Goal: Information Seeking & Learning: Learn about a topic

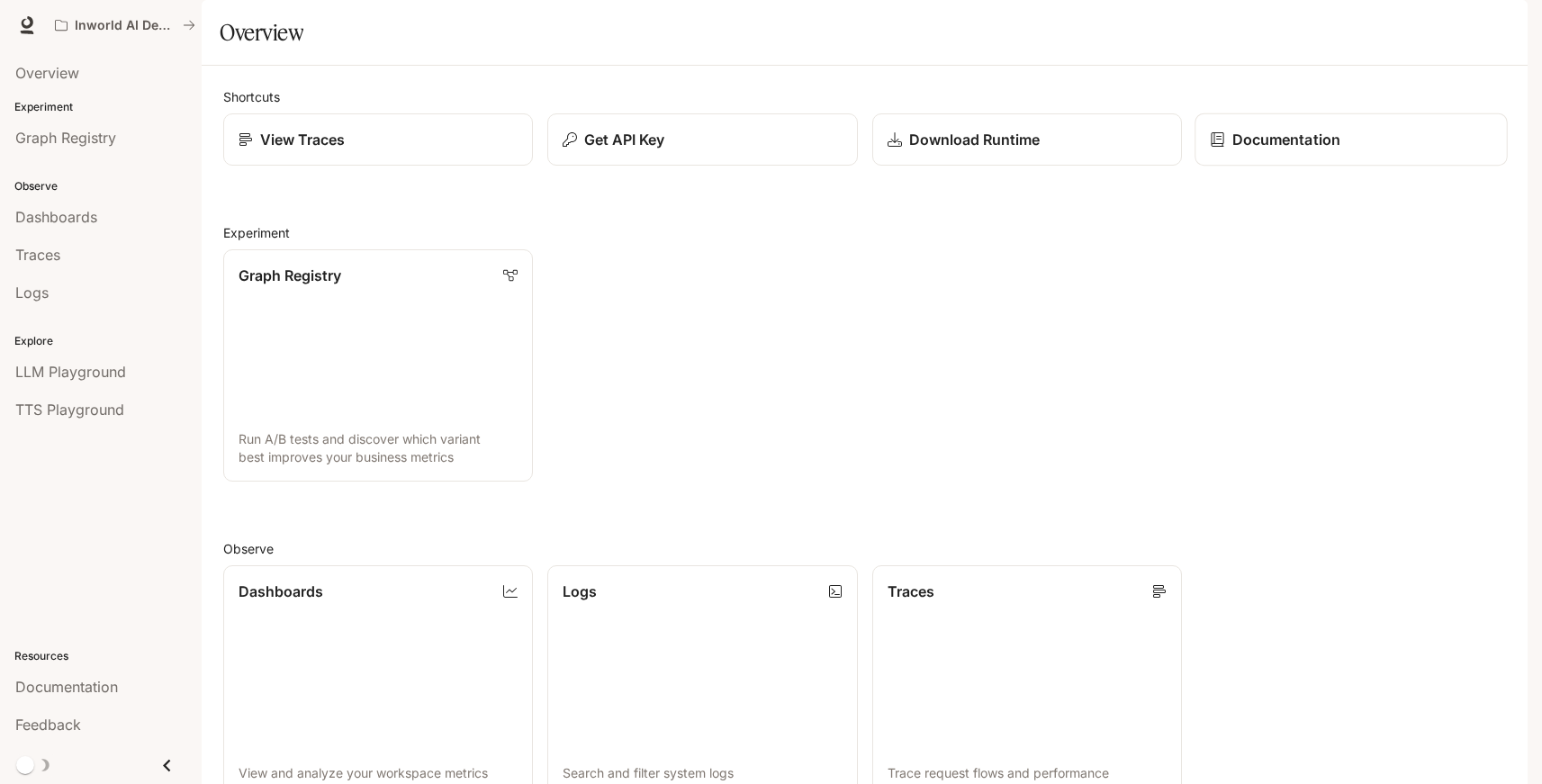
click at [1279, 167] on link "Documentation" at bounding box center [1351, 139] width 313 height 53
click at [381, 662] on link "Dashboards View and analyze your workspace metrics" at bounding box center [377, 681] width 313 height 235
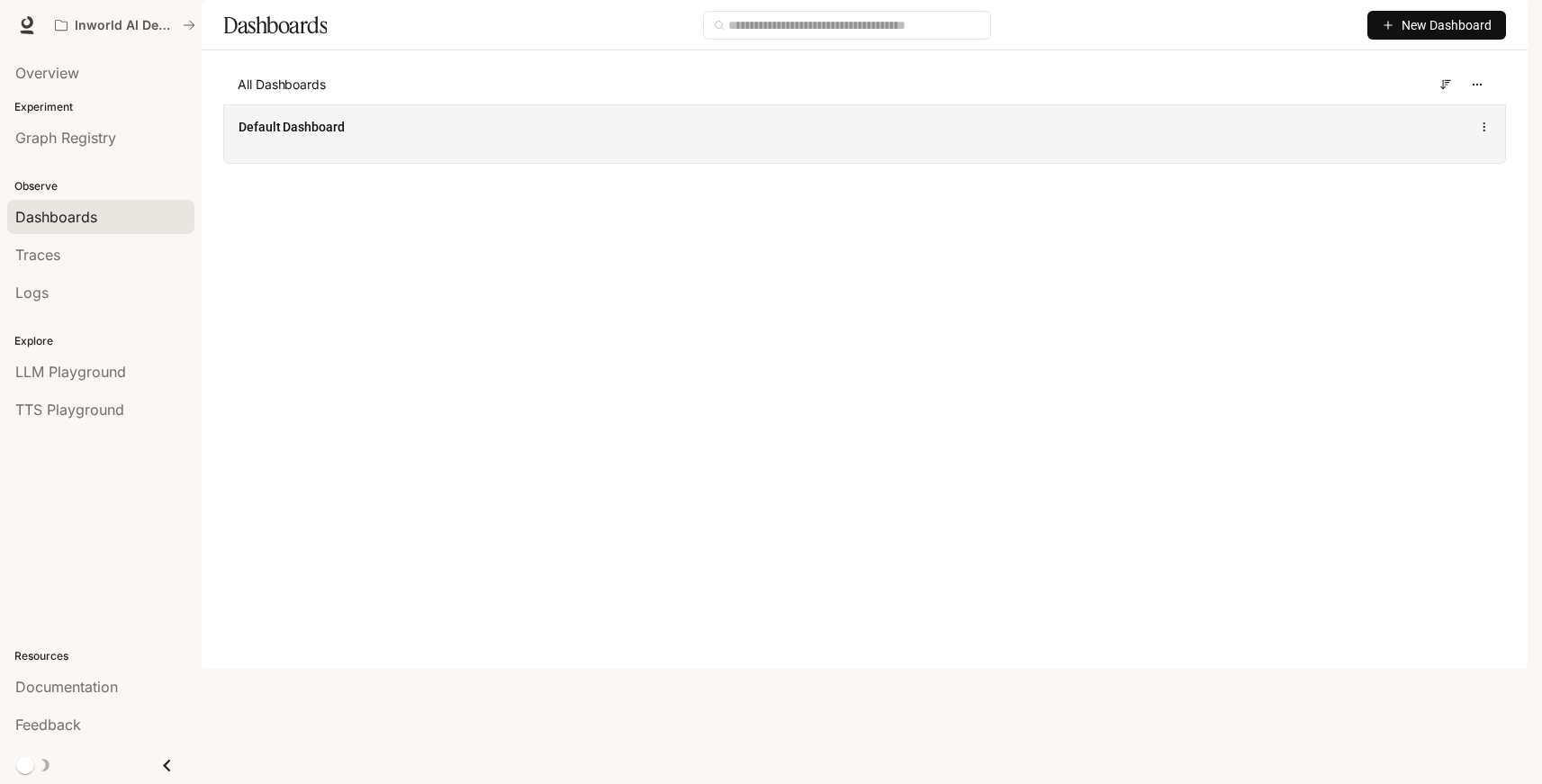
click at [355, 136] on div "Default Dashboard" at bounding box center [602, 127] width 726 height 18
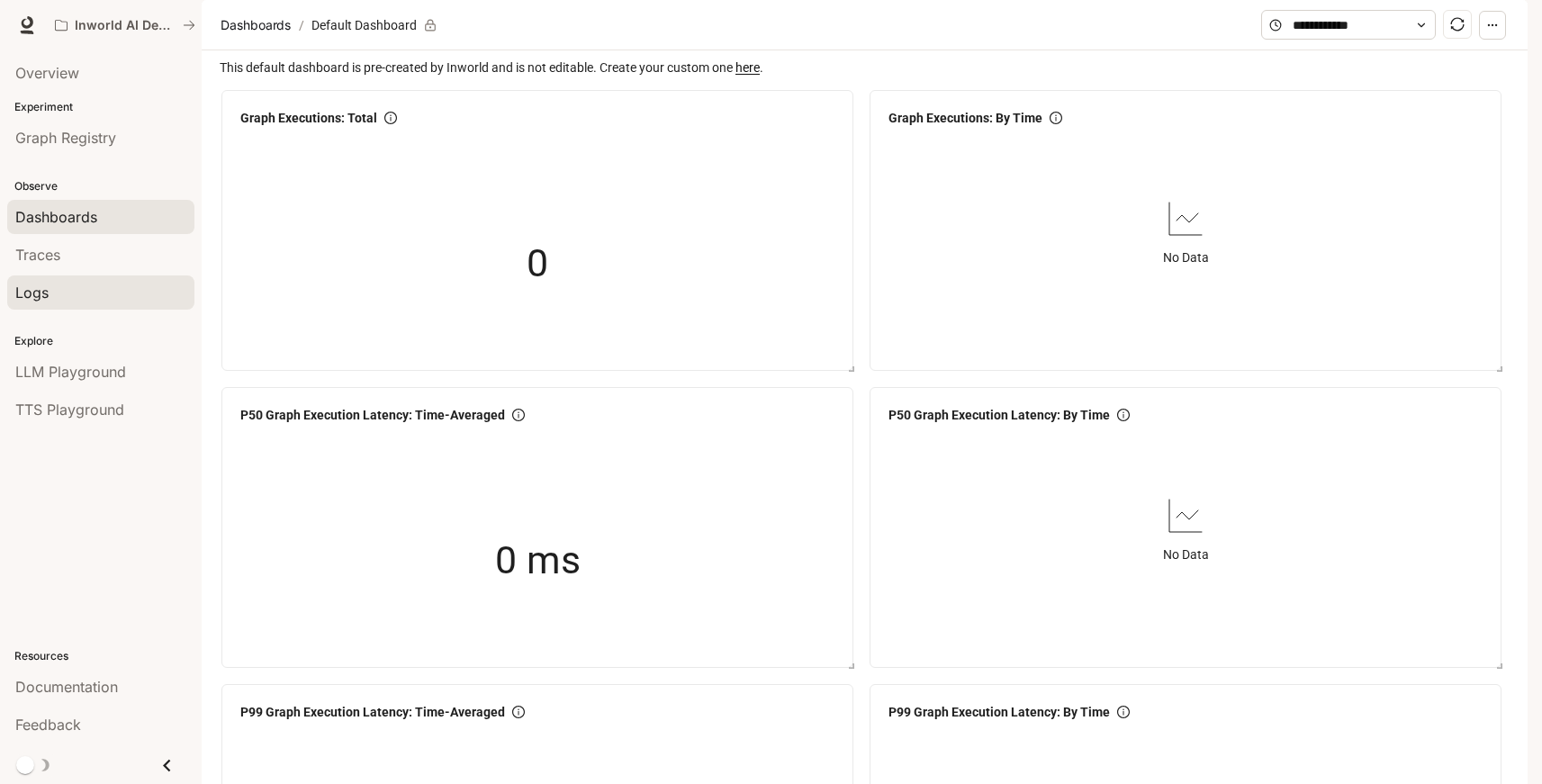
click at [64, 290] on div "Logs" at bounding box center [100, 293] width 171 height 22
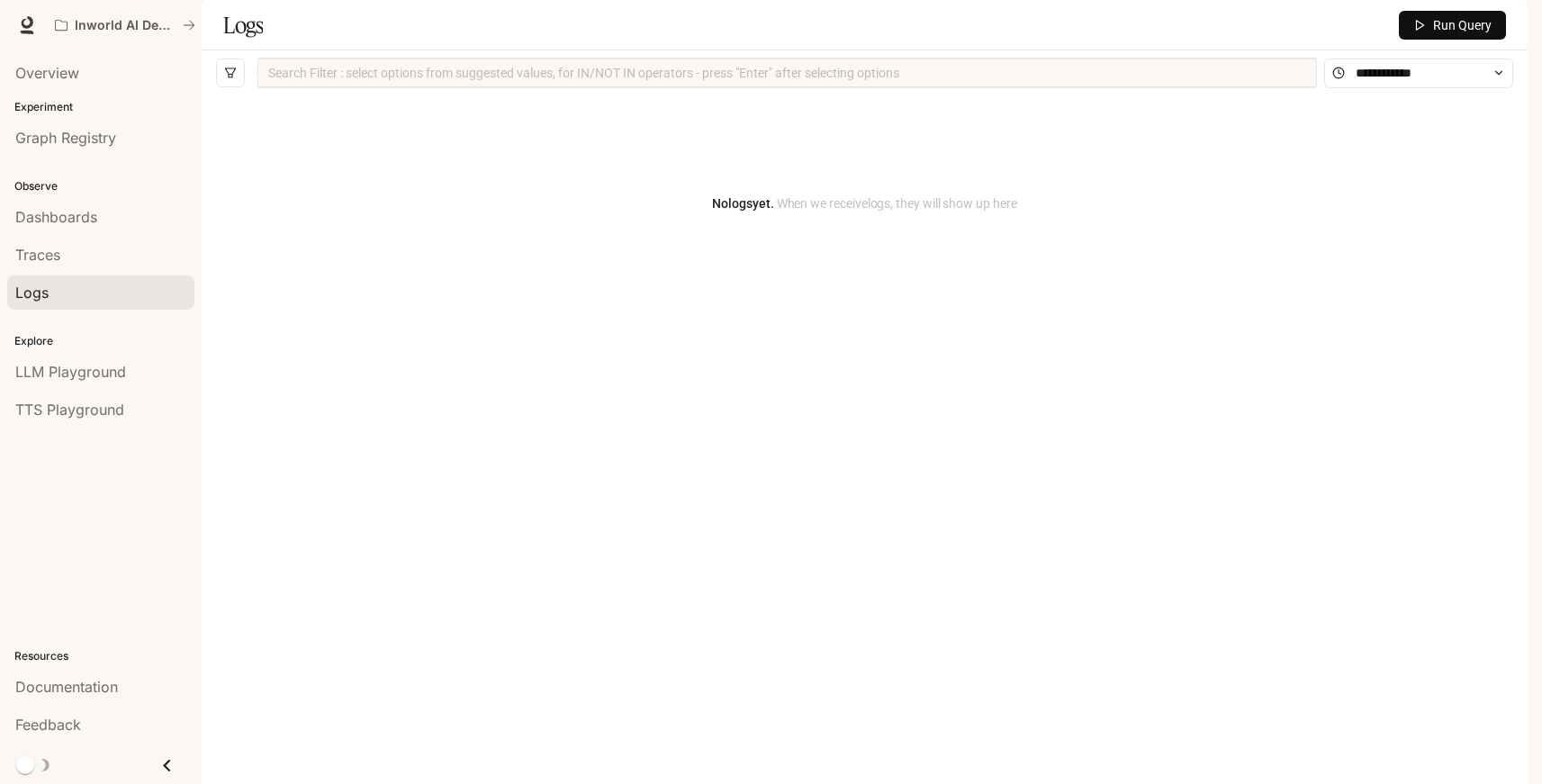
scroll to position [81, 0]
